Goal: Information Seeking & Learning: Learn about a topic

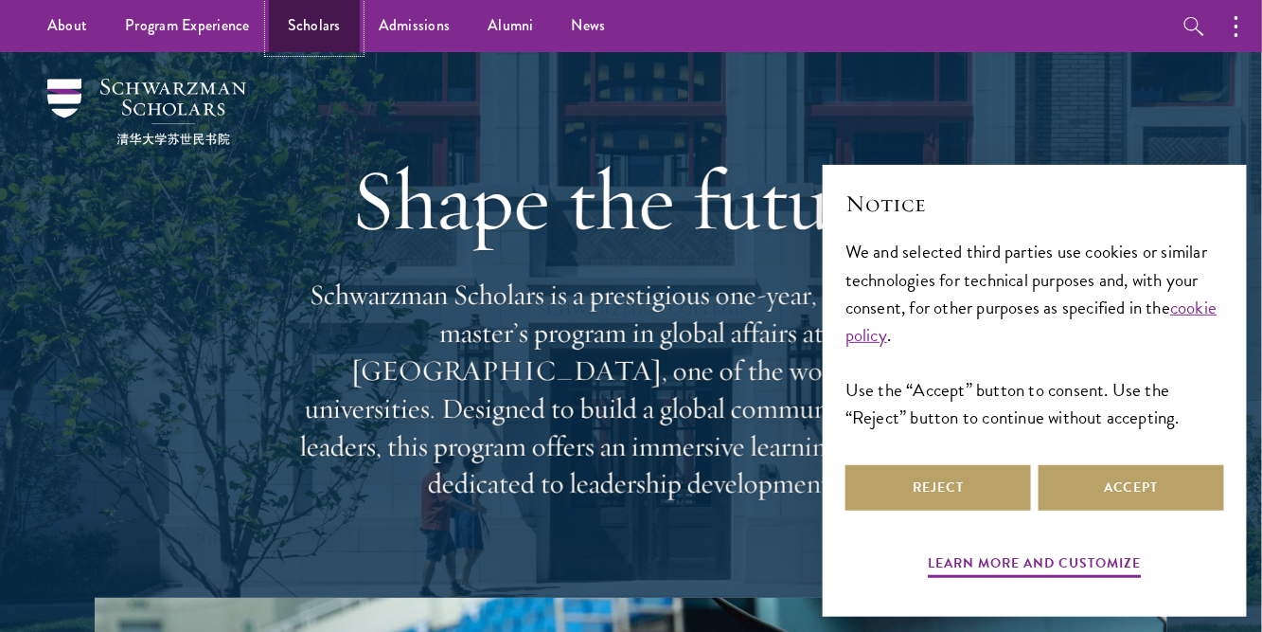
click at [337, 26] on link "Scholars" at bounding box center [314, 26] width 91 height 52
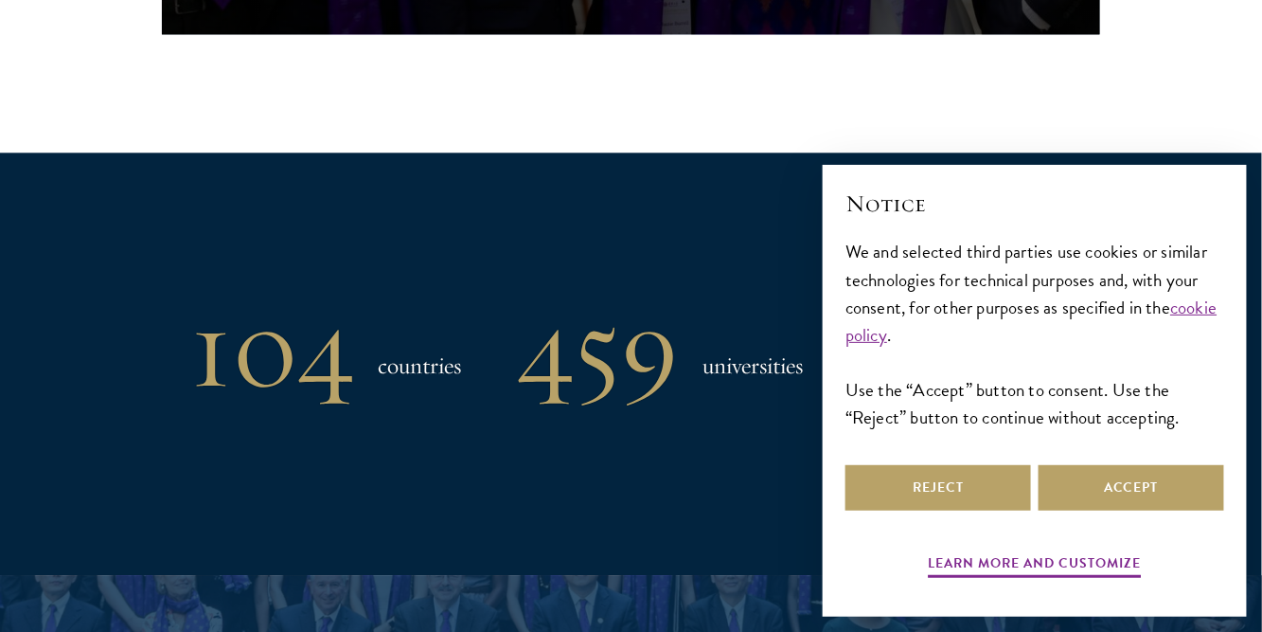
scroll to position [1654, 0]
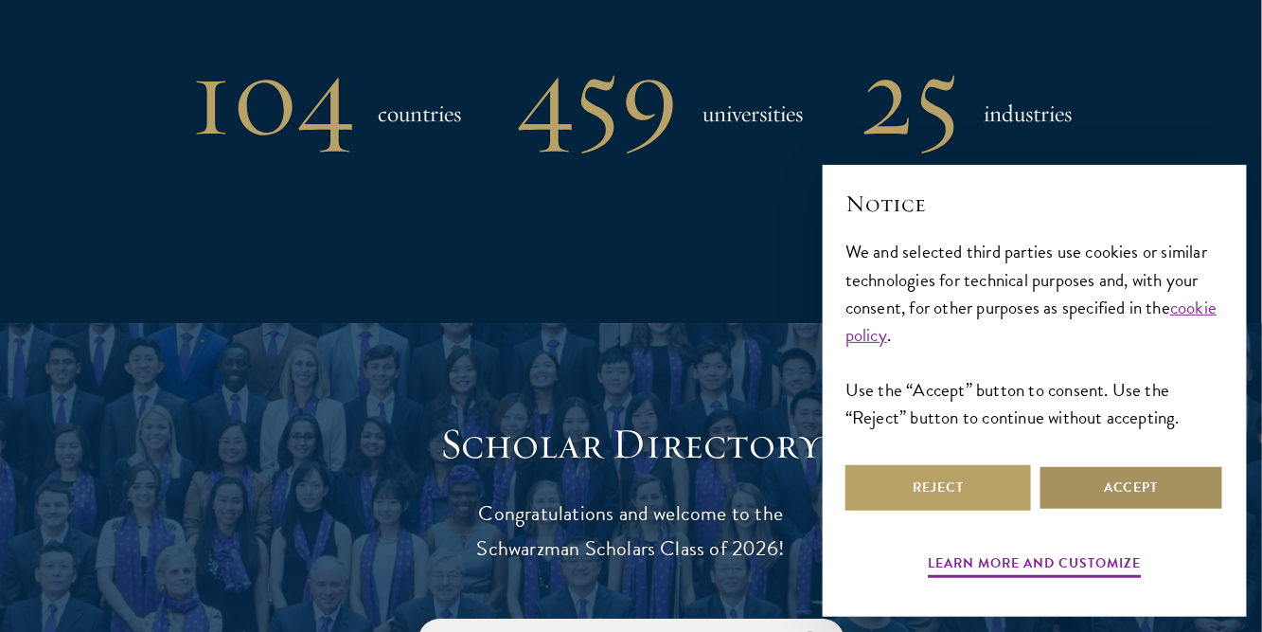
click at [1074, 481] on button "Accept" at bounding box center [1132, 487] width 186 height 45
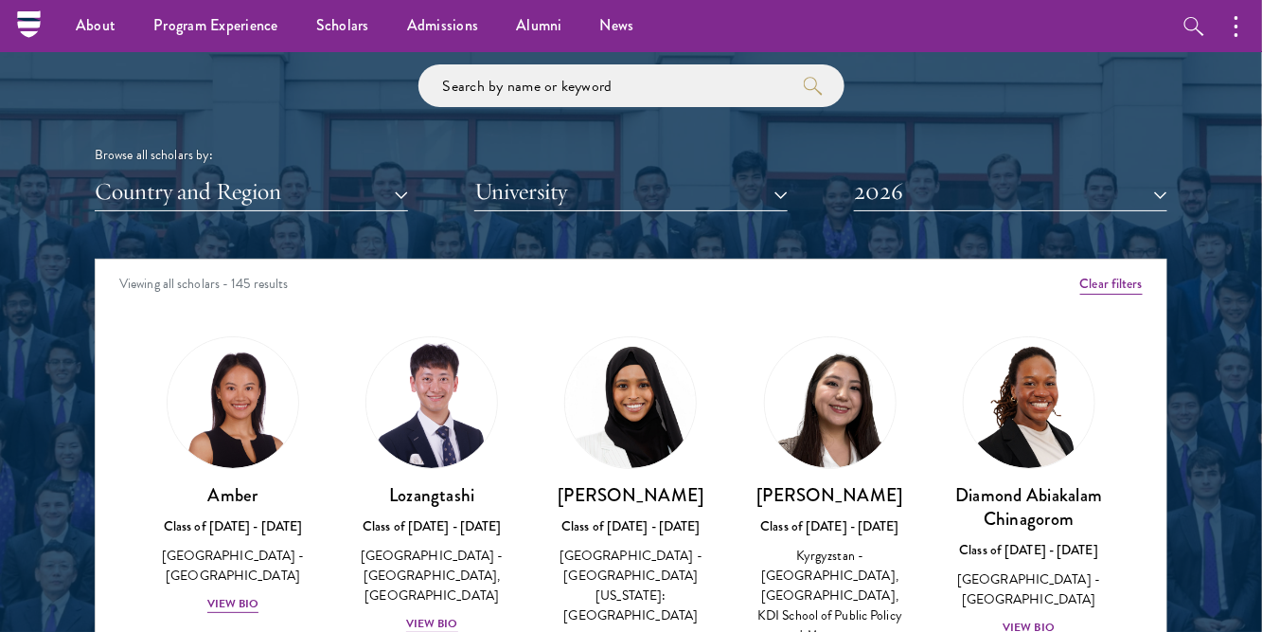
scroll to position [2206, 0]
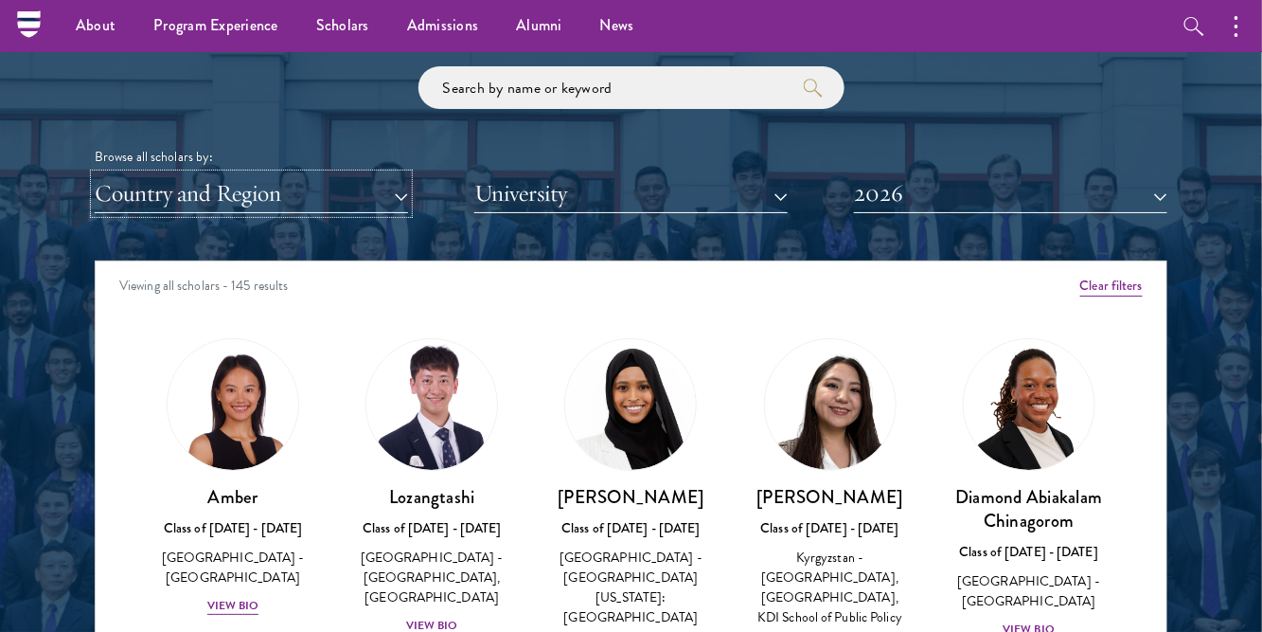
click at [398, 192] on button "Country and Region" at bounding box center [251, 193] width 313 height 39
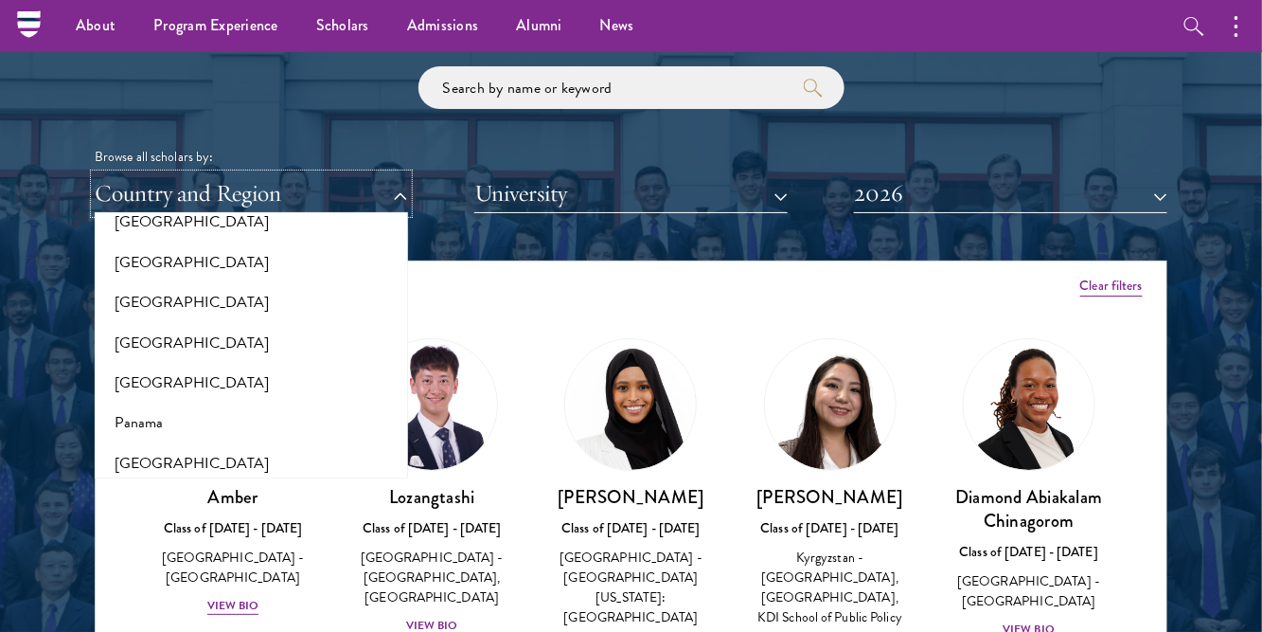
scroll to position [2660, 0]
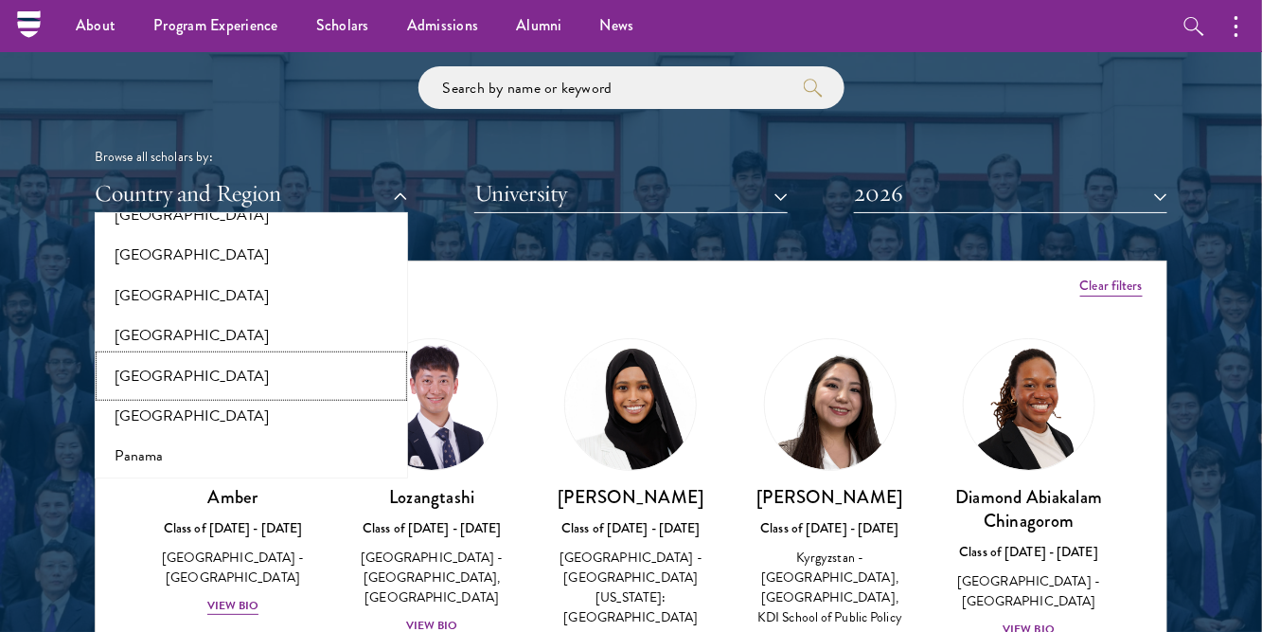
click at [150, 356] on button "[GEOGRAPHIC_DATA]" at bounding box center [251, 376] width 302 height 40
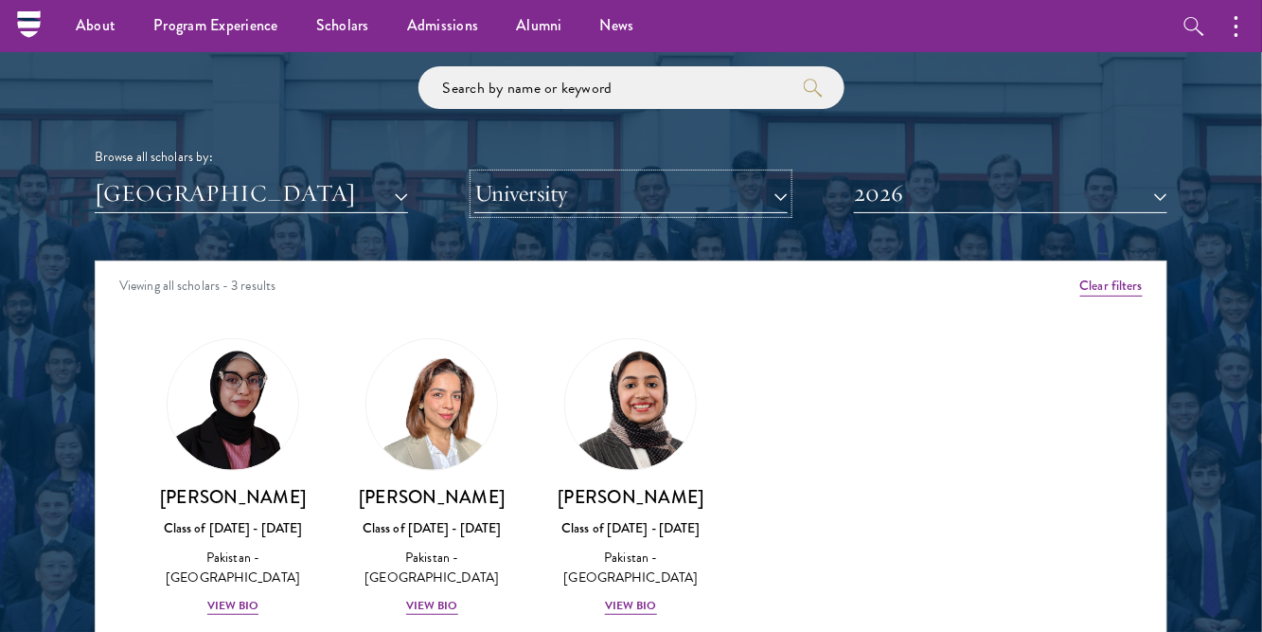
click at [614, 204] on button "University" at bounding box center [630, 193] width 313 height 39
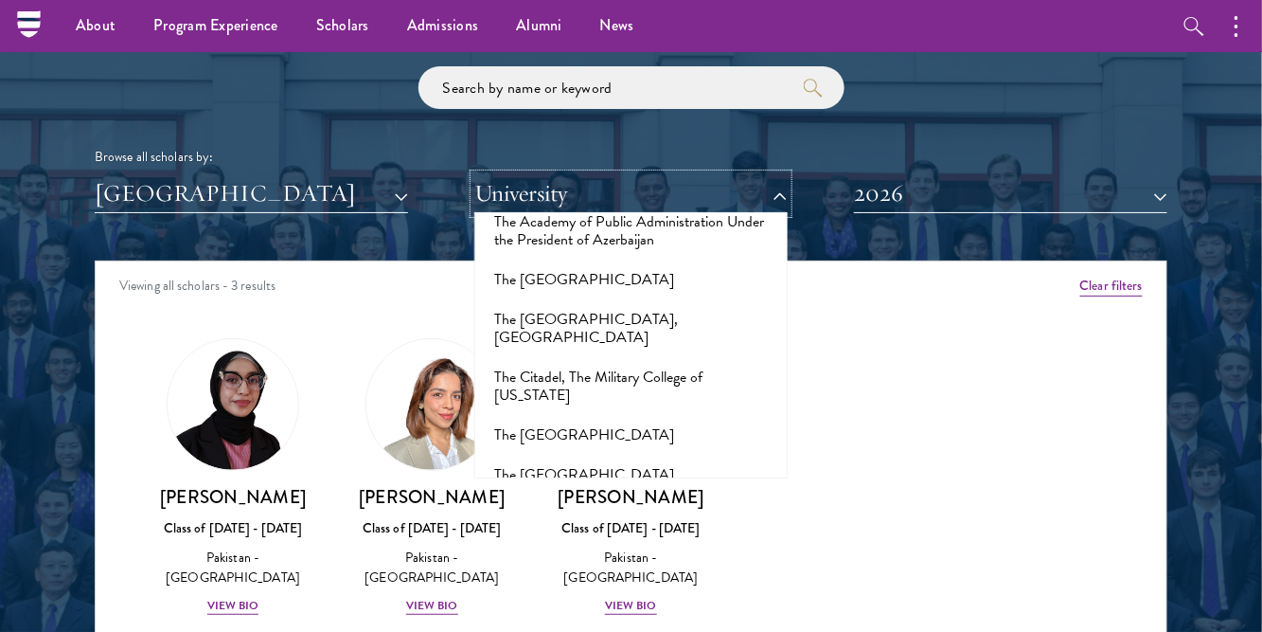
scroll to position [12659, 0]
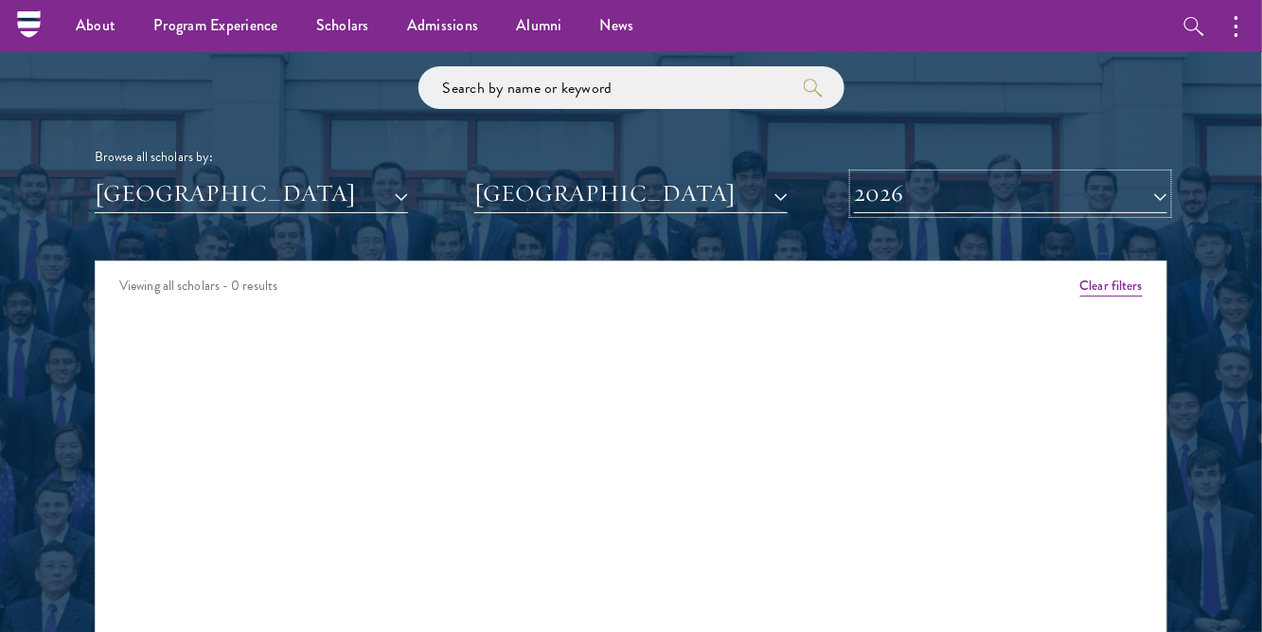
click at [924, 188] on button "2026" at bounding box center [1010, 193] width 313 height 39
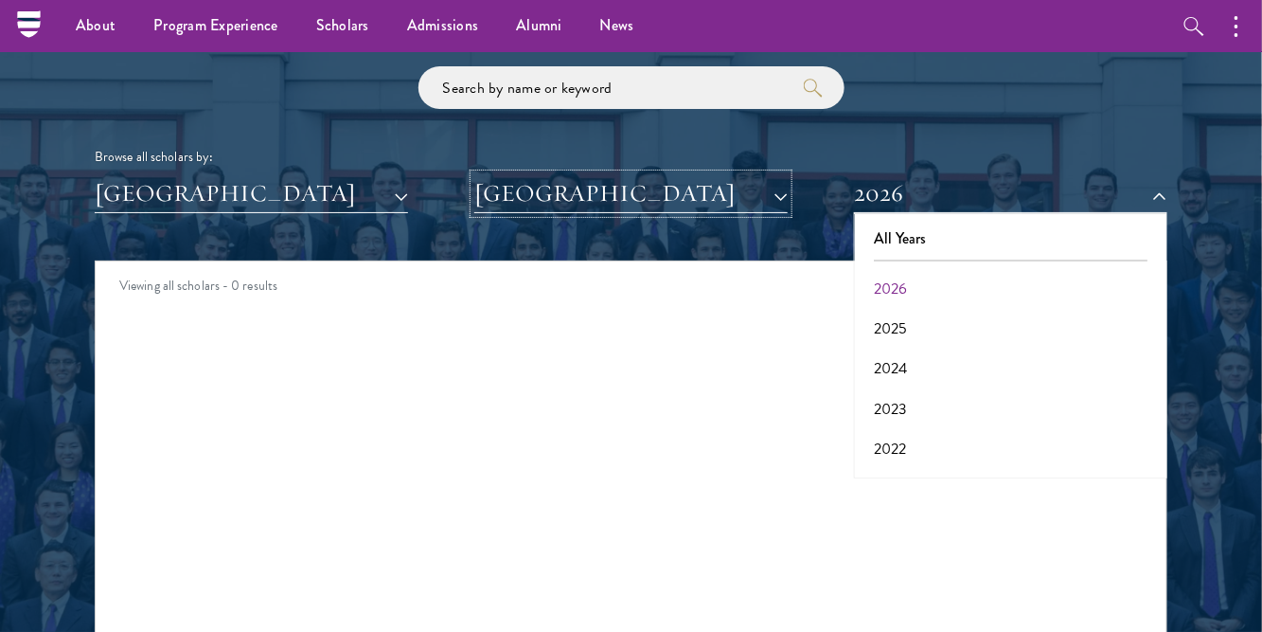
click at [715, 205] on button "[GEOGRAPHIC_DATA]" at bounding box center [630, 193] width 313 height 39
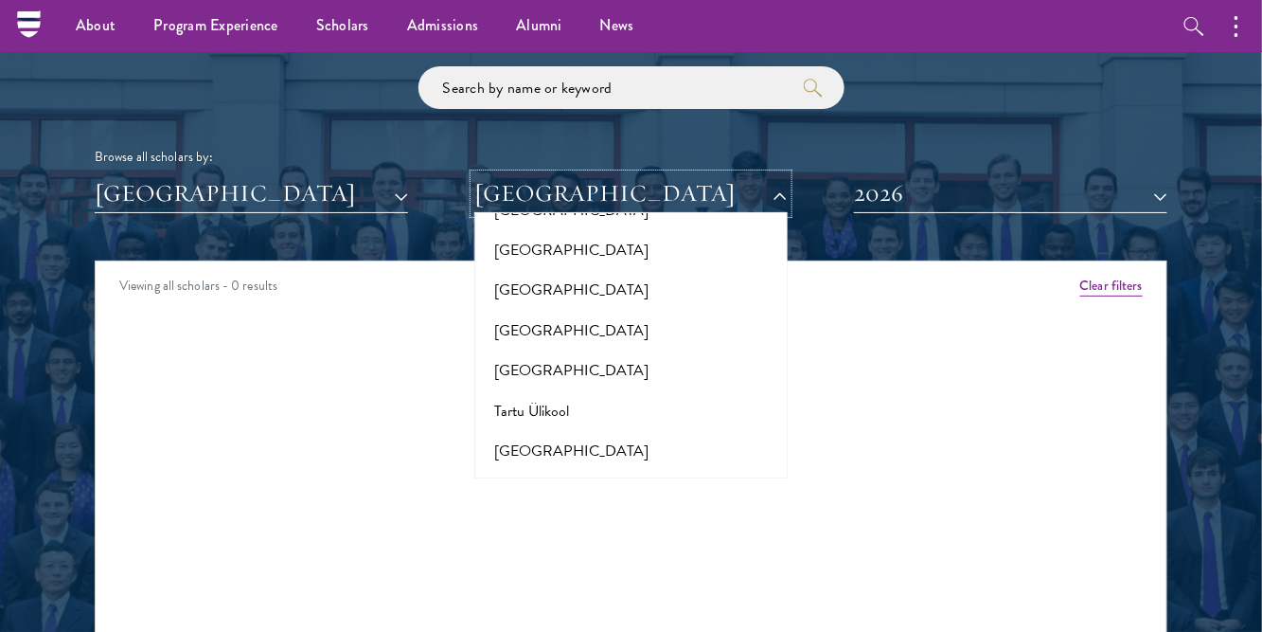
scroll to position [12258, 0]
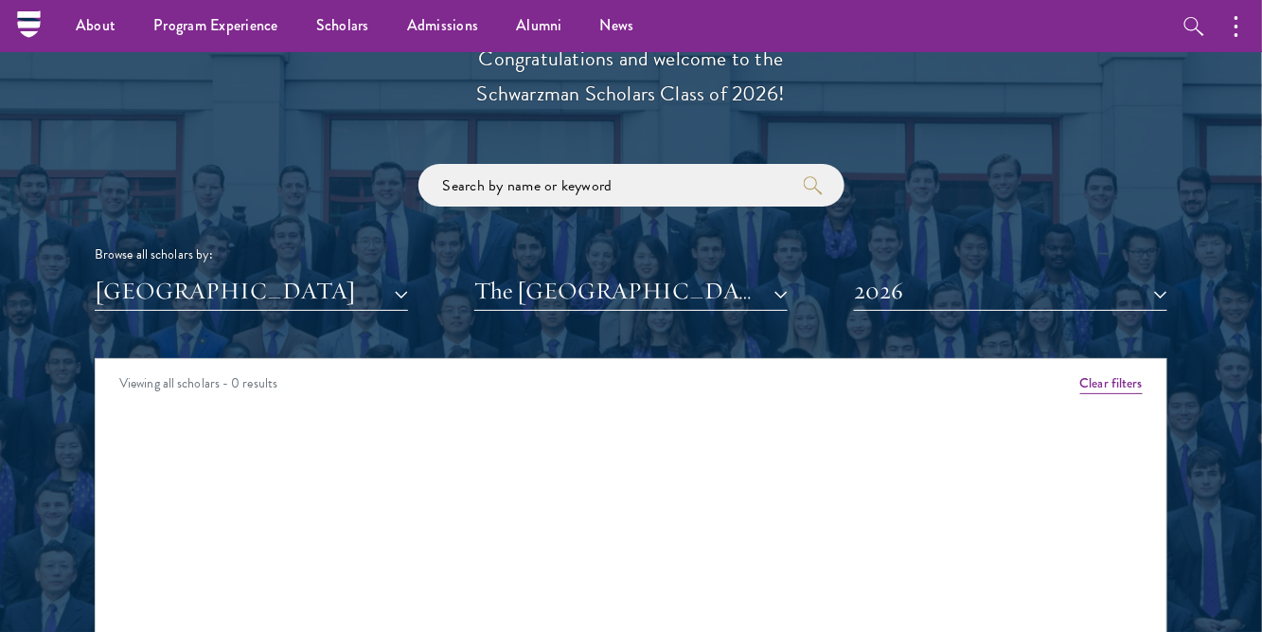
scroll to position [2108, 0]
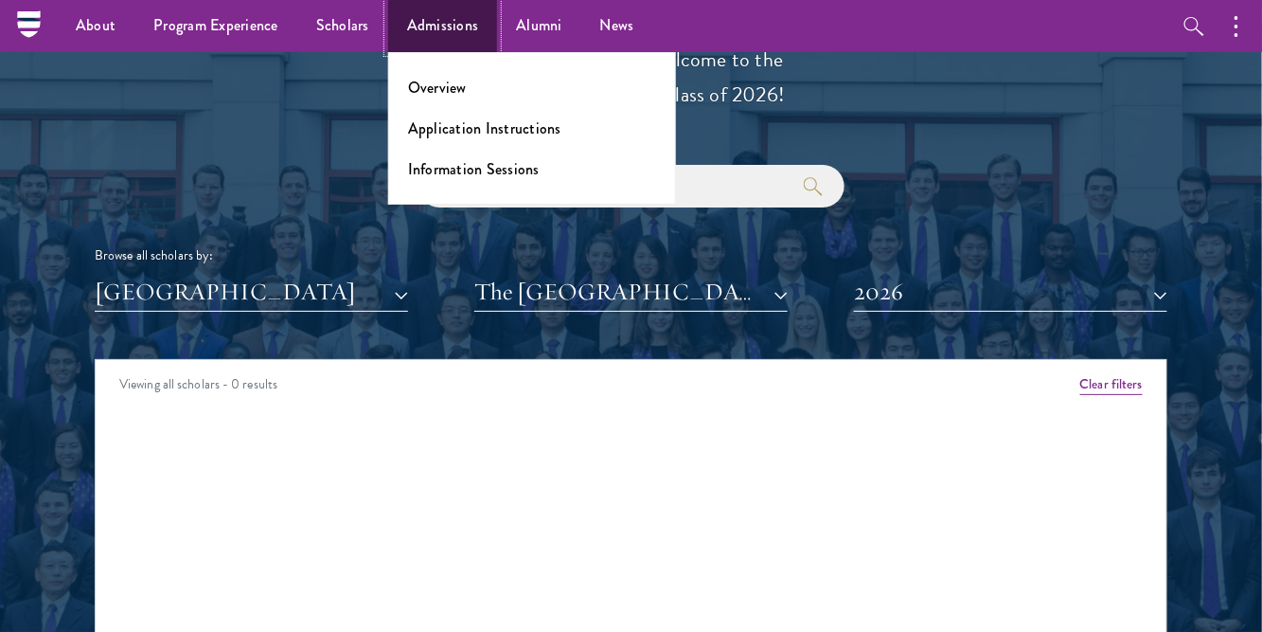
click at [490, 21] on link "Admissions" at bounding box center [443, 26] width 110 height 52
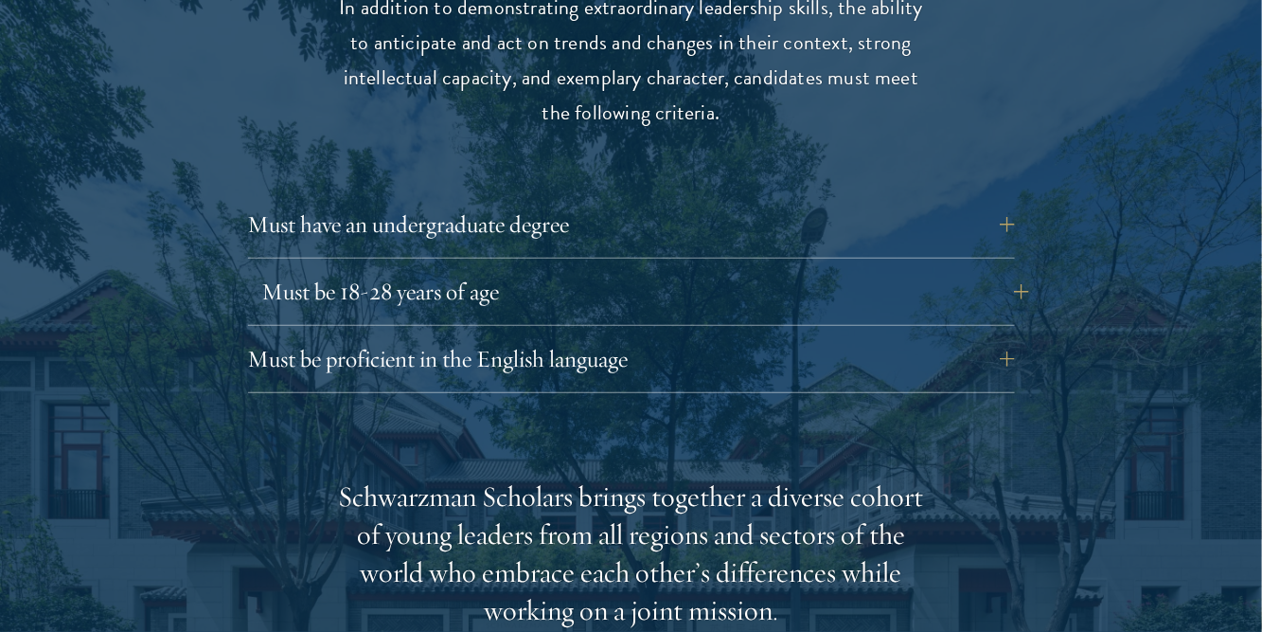
scroll to position [2578, 0]
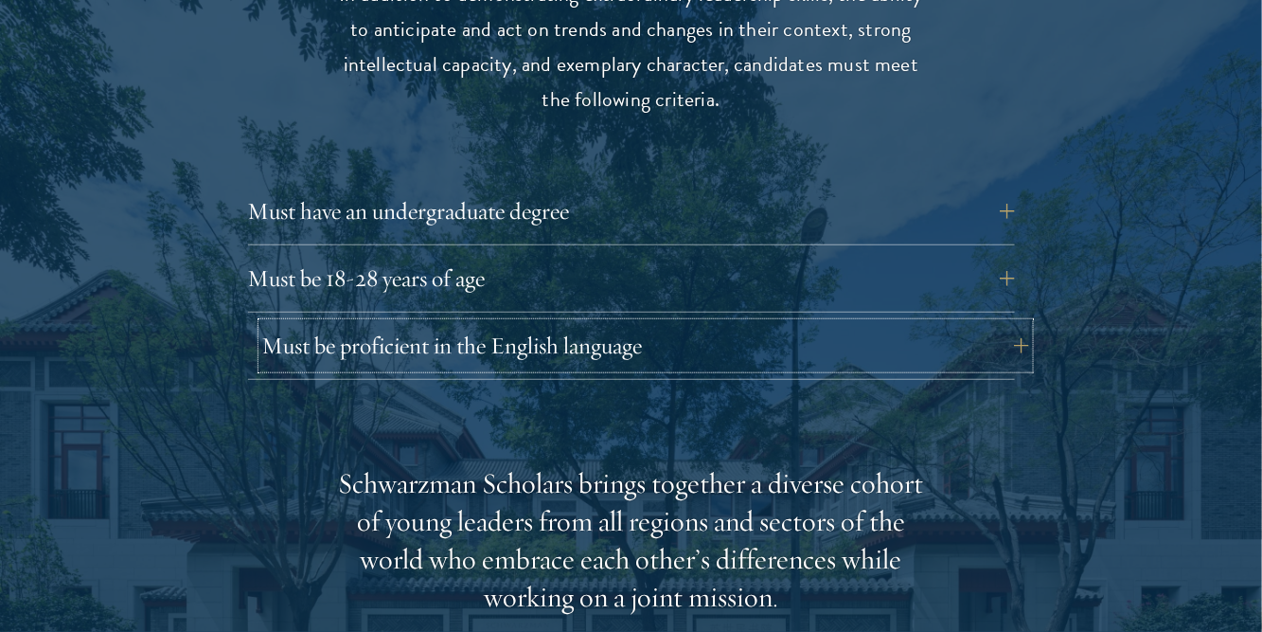
click at [467, 323] on button "Must be proficient in the English language" at bounding box center [645, 345] width 767 height 45
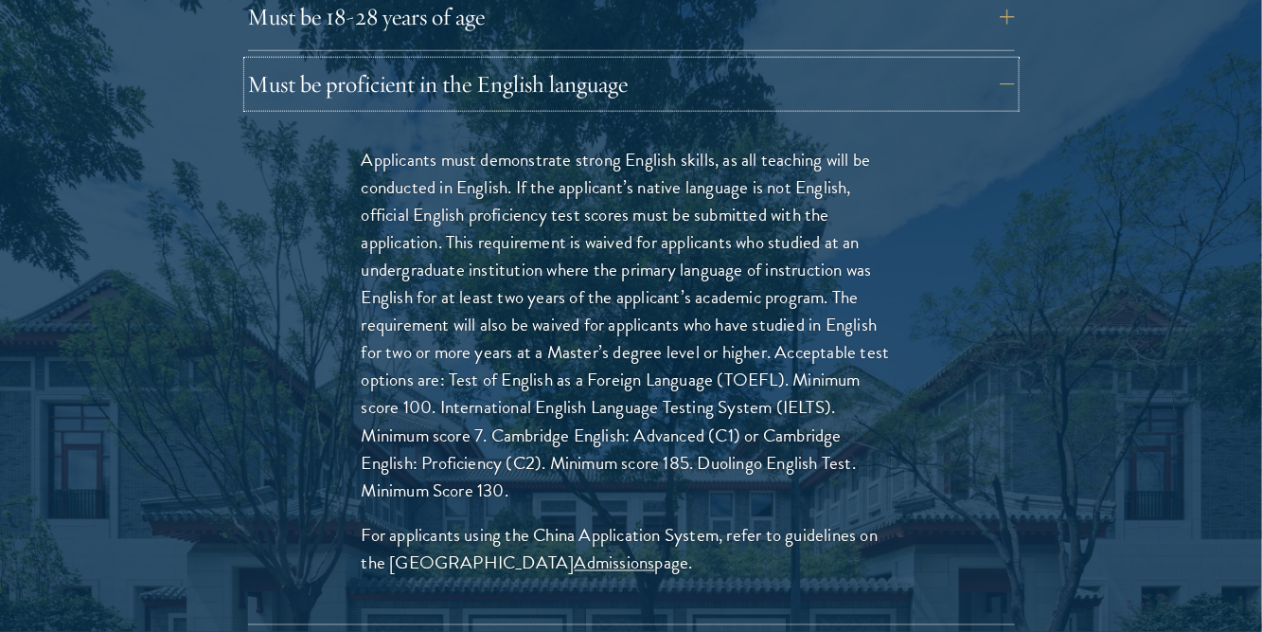
scroll to position [2884, 0]
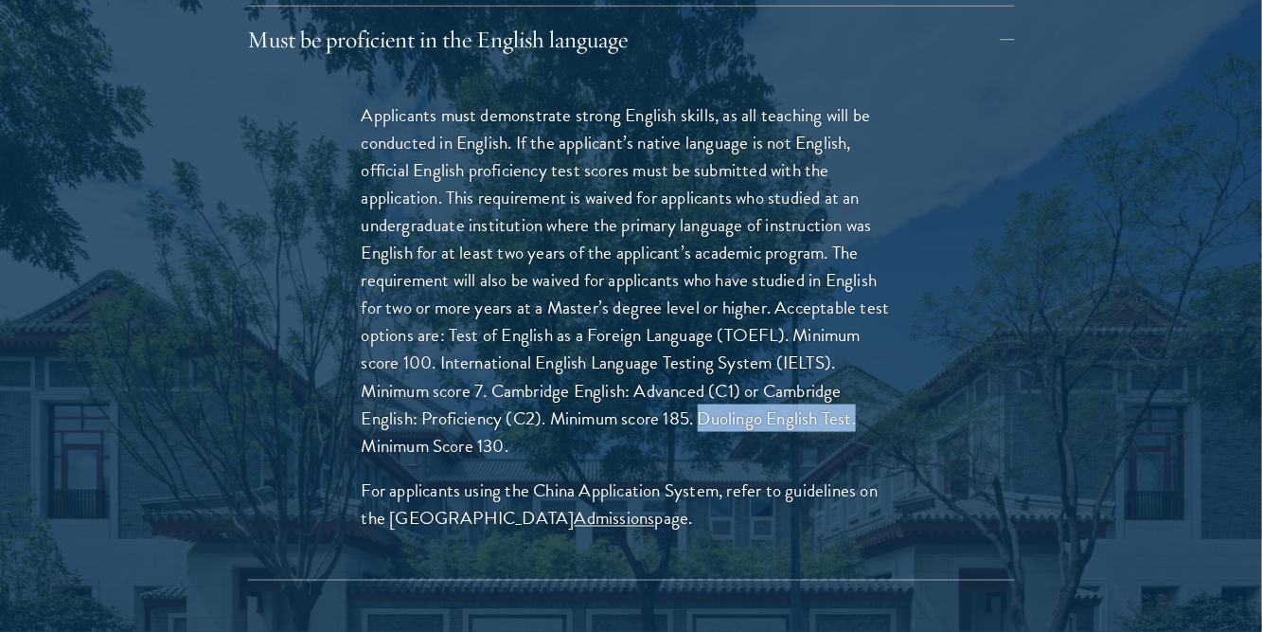
drag, startPoint x: 703, startPoint y: 373, endPoint x: 878, endPoint y: 378, distance: 175.2
click at [878, 378] on p "Applicants must demonstrate strong English skills, as all teaching will be cond…" at bounding box center [632, 280] width 540 height 358
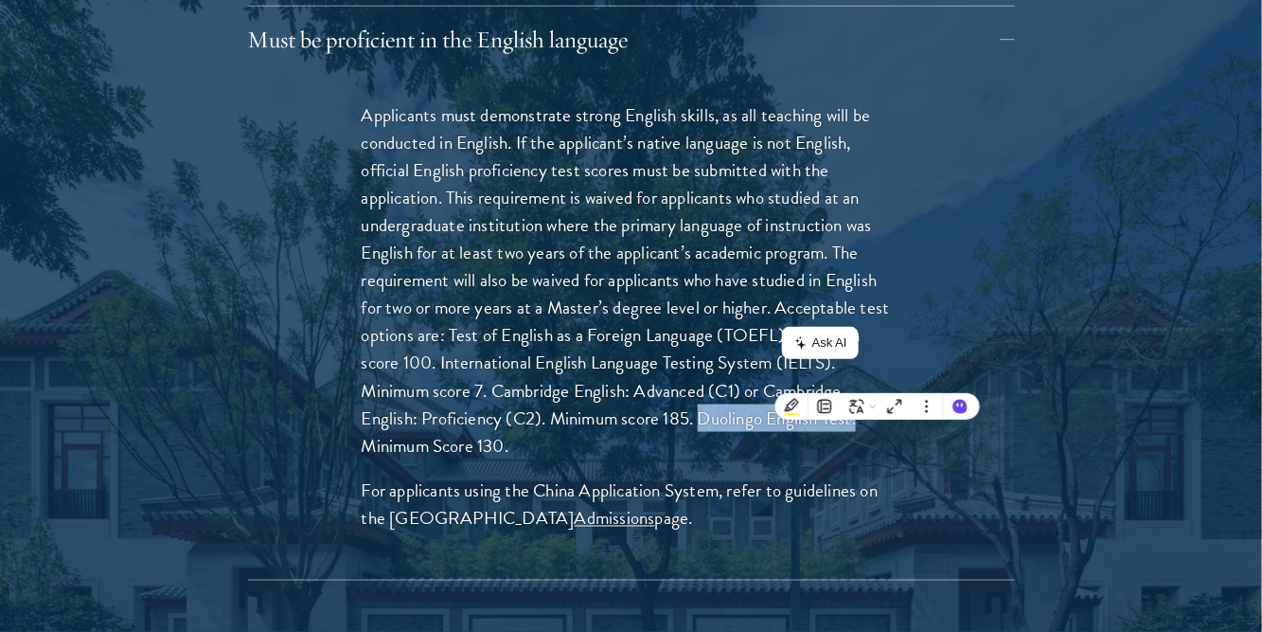
copy p "Duolingo English Test."
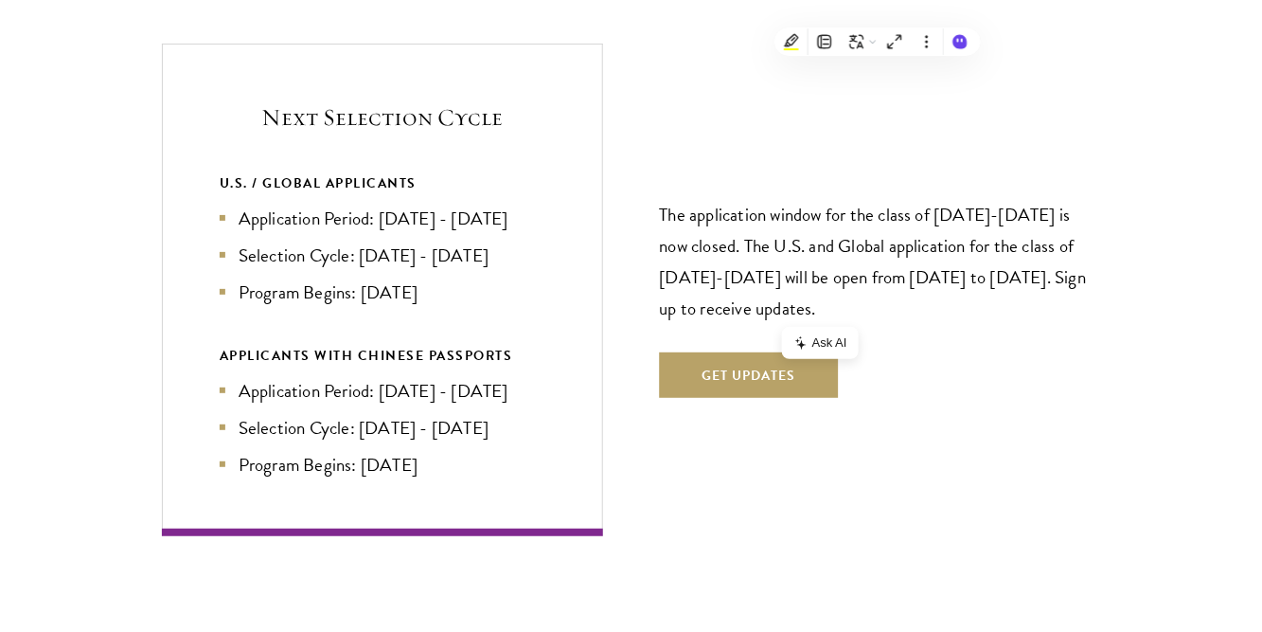
scroll to position [4487, 0]
